Goal: Task Accomplishment & Management: Manage account settings

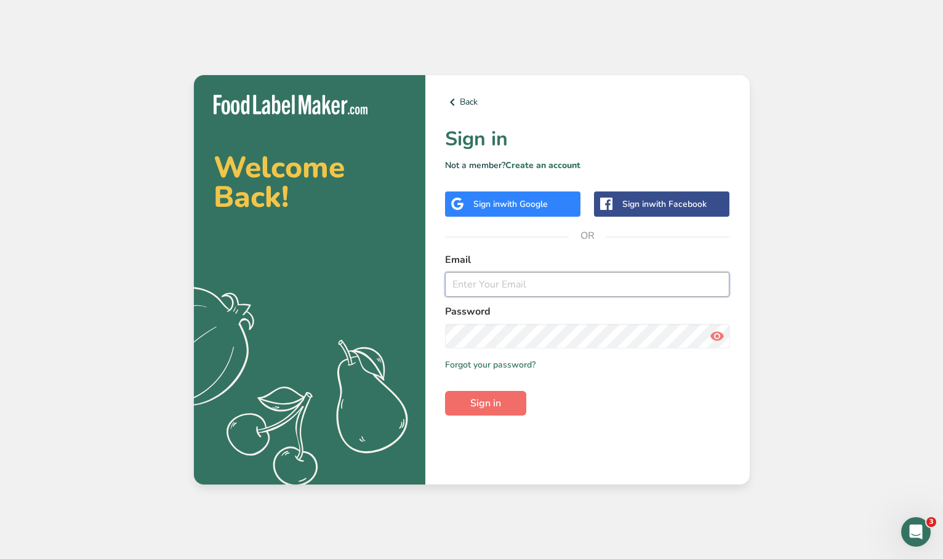
type input "kelsey@primalinc.net"
click at [469, 400] on button "Sign in" at bounding box center [485, 403] width 81 height 25
